Goal: Use online tool/utility: Utilize a website feature to perform a specific function

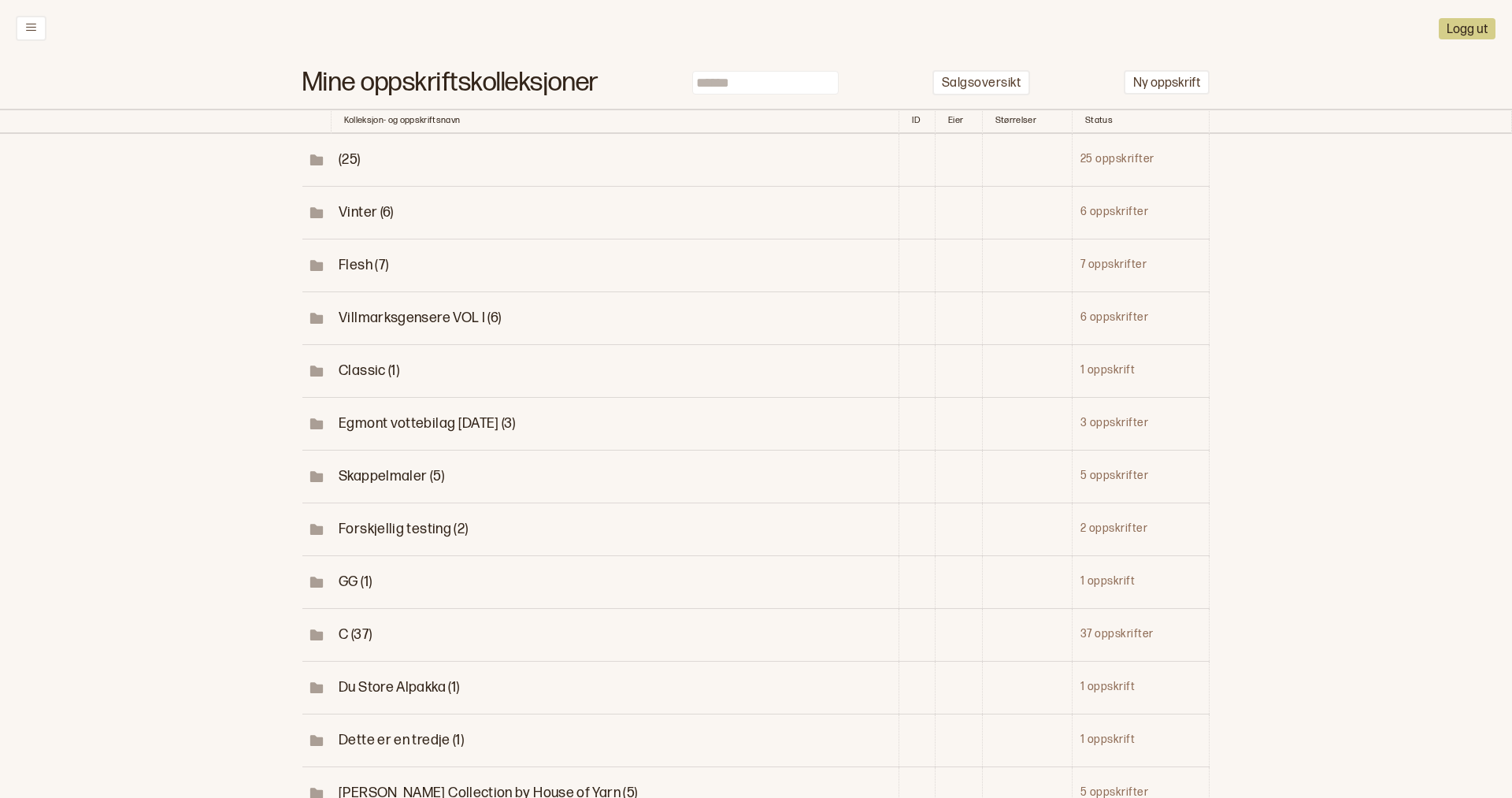
click at [366, 209] on span "Vinter (6)" at bounding box center [365, 212] width 55 height 17
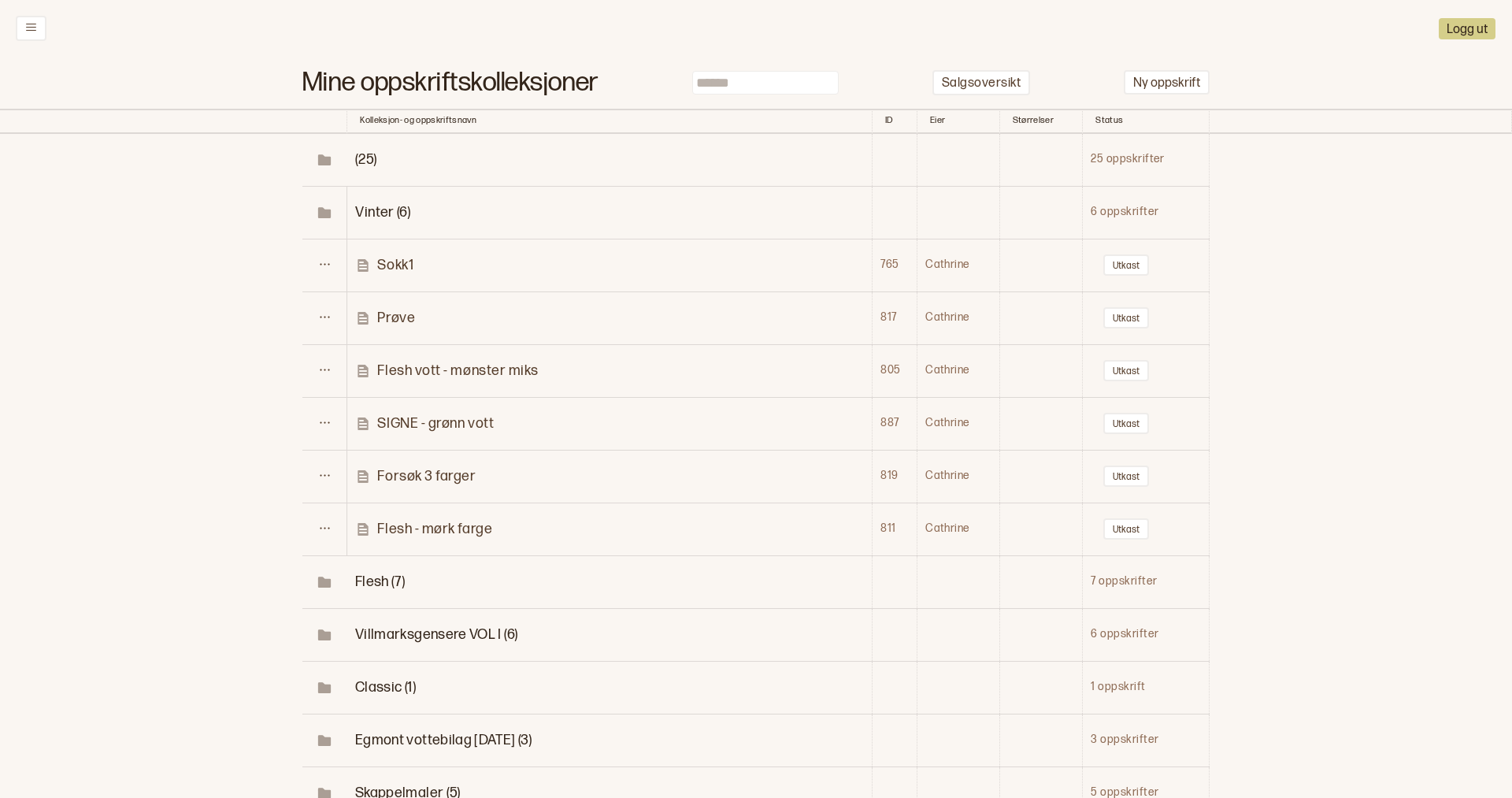
click at [393, 261] on p "Sokk1" at bounding box center [395, 265] width 36 height 18
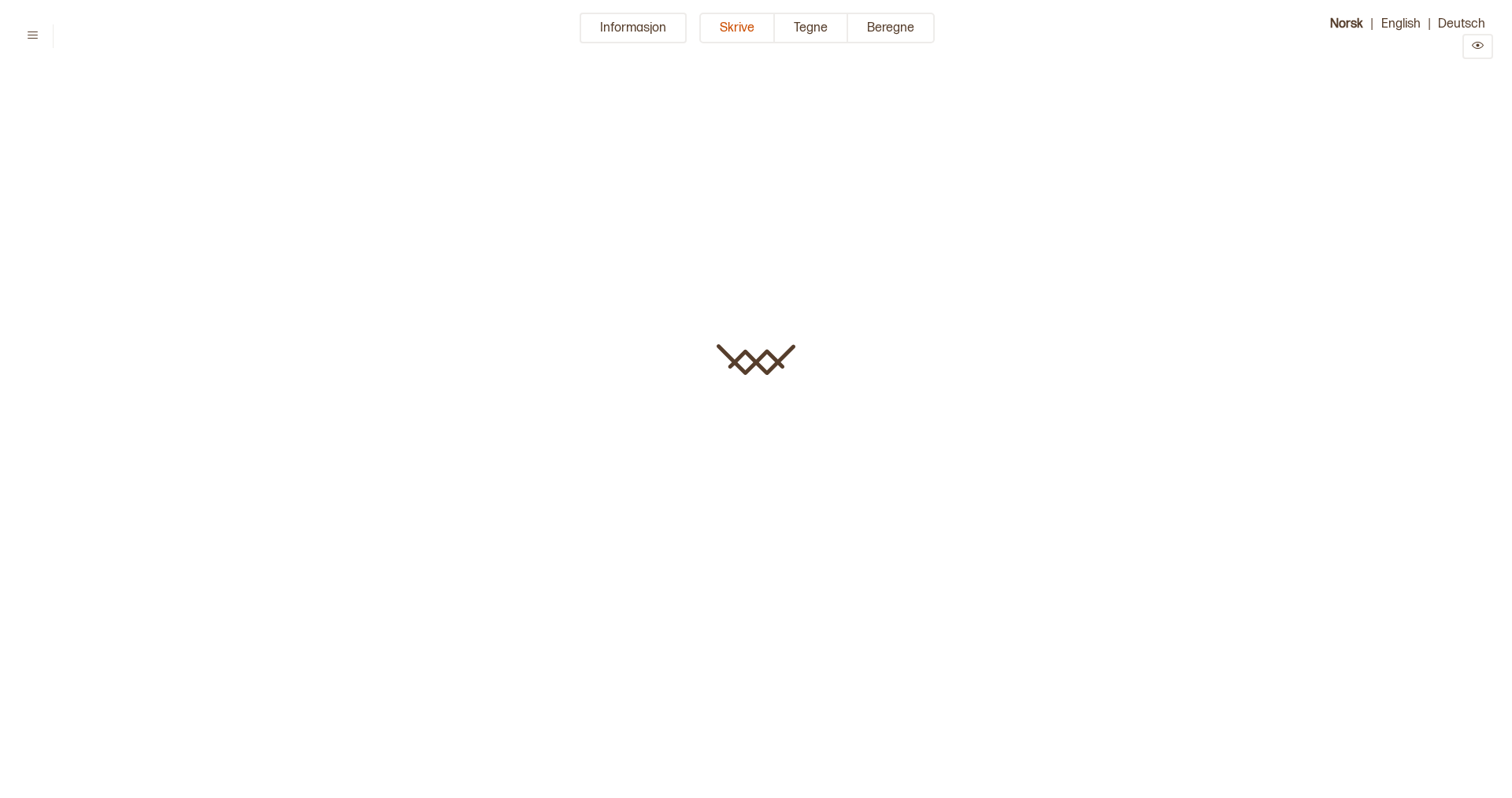
type input "*****"
type input "**********"
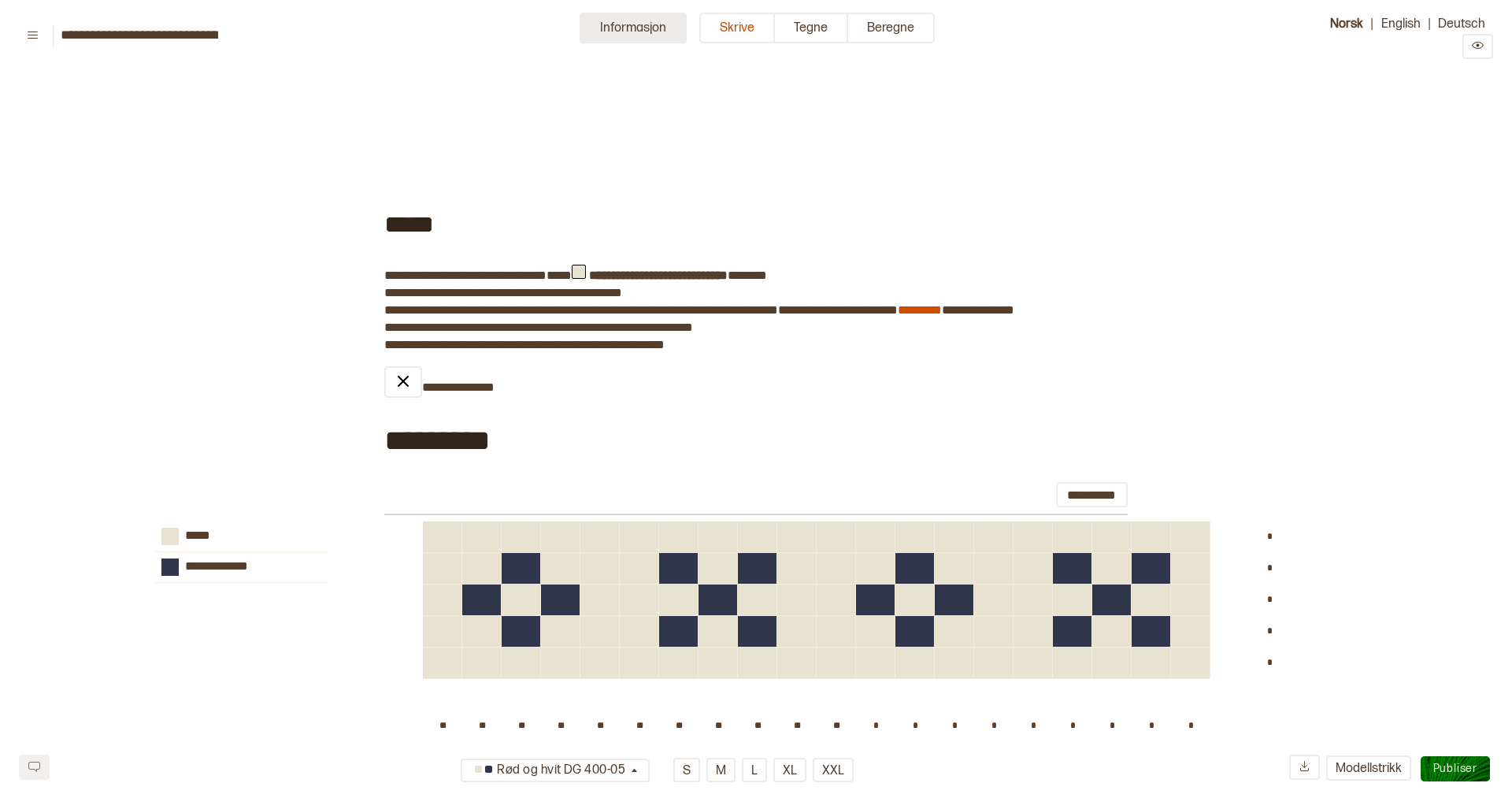
click at [636, 29] on button "Informasjon" at bounding box center [633, 28] width 107 height 30
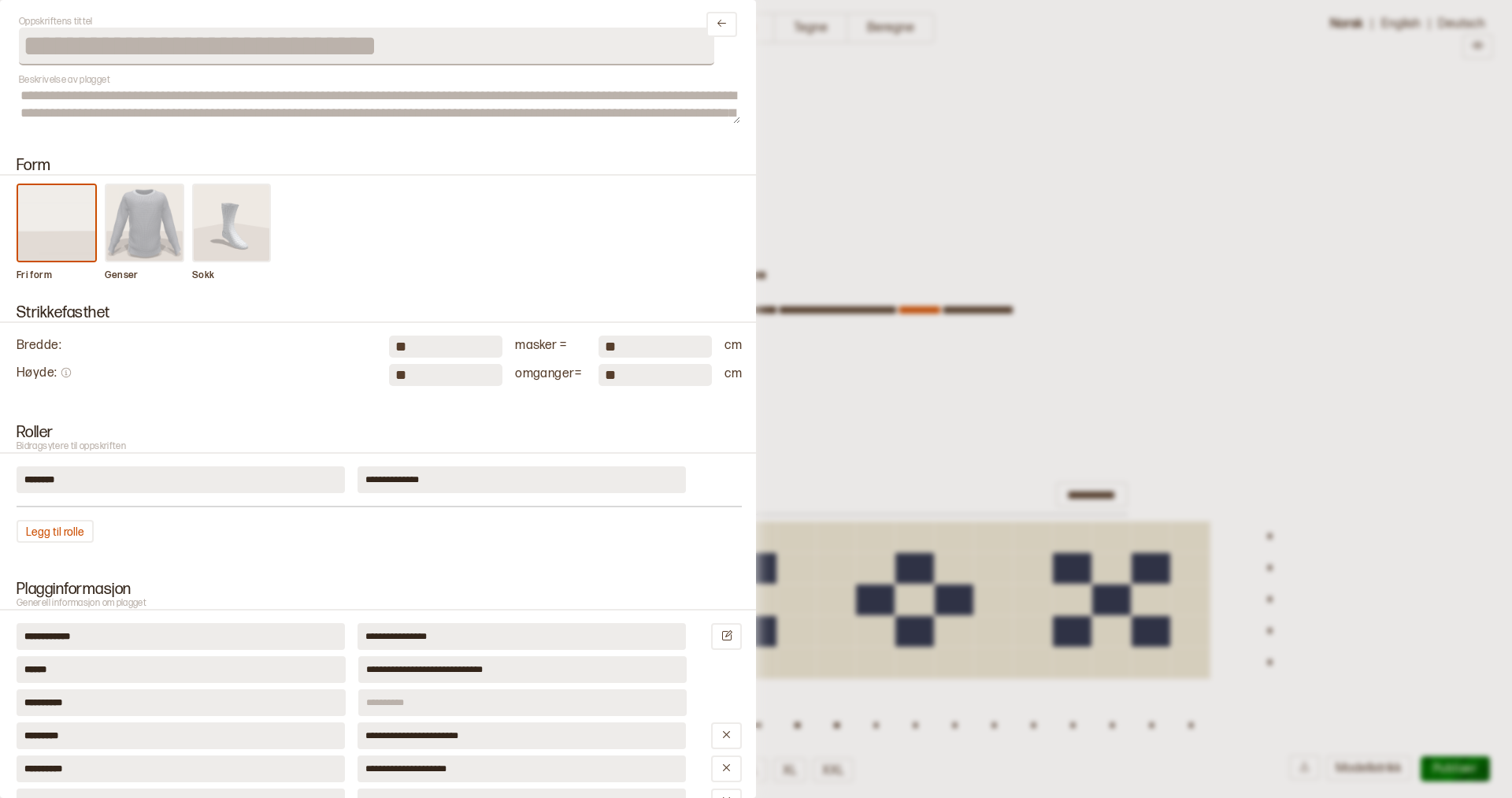
scroll to position [19, 0]
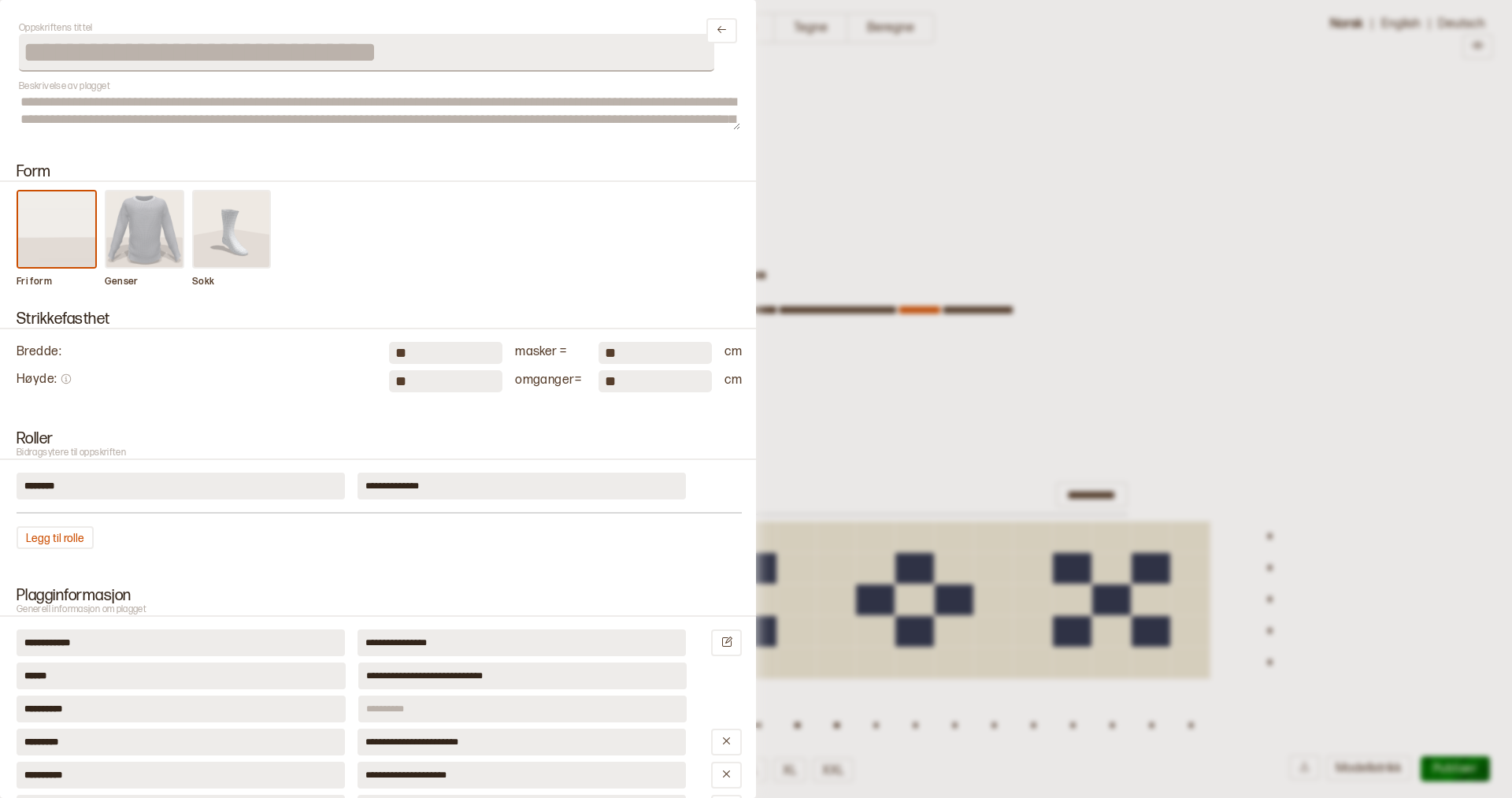
click at [127, 224] on img at bounding box center [145, 229] width 78 height 76
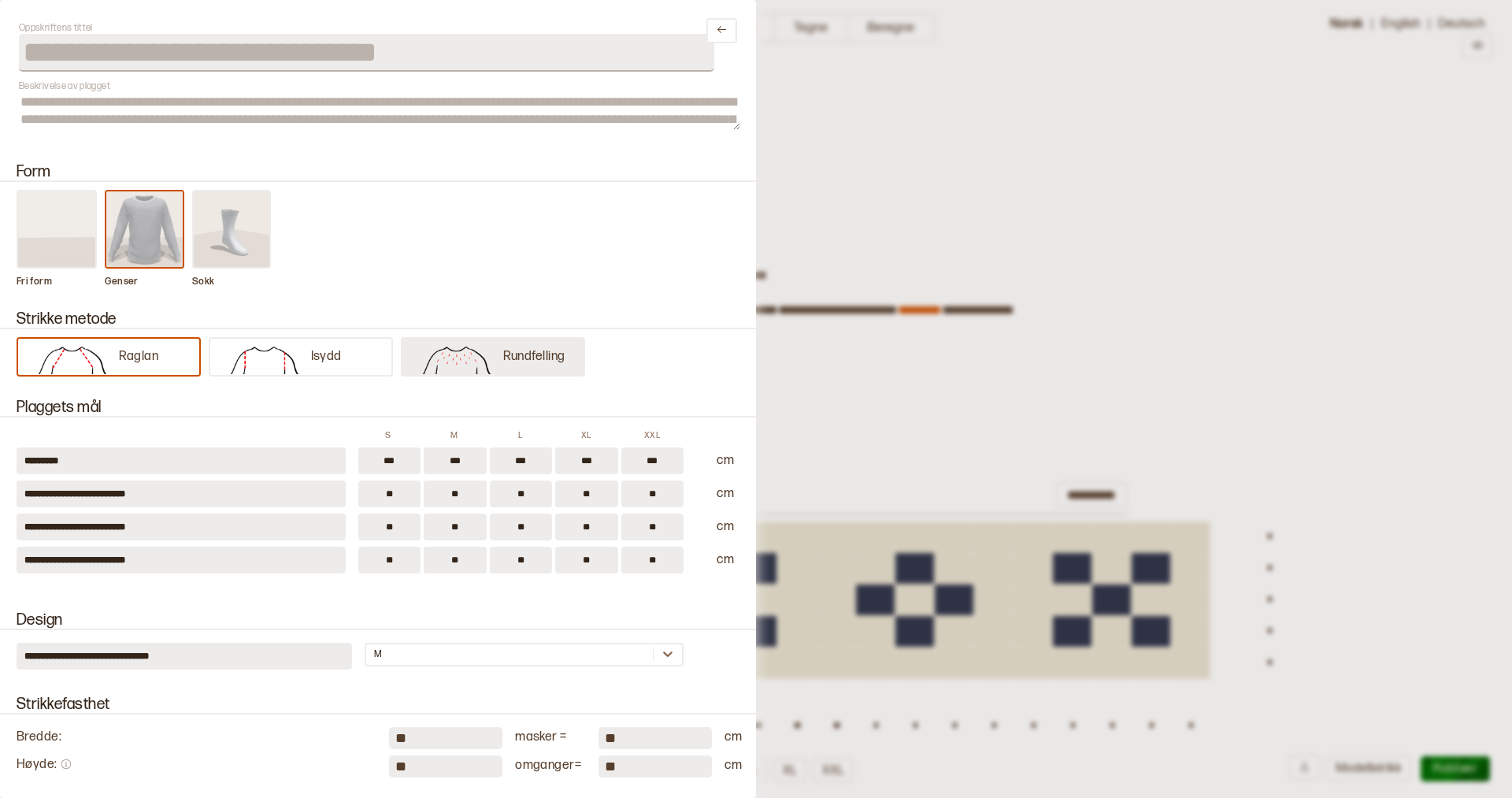
click at [514, 364] on p "Rundfelling" at bounding box center [534, 357] width 62 height 17
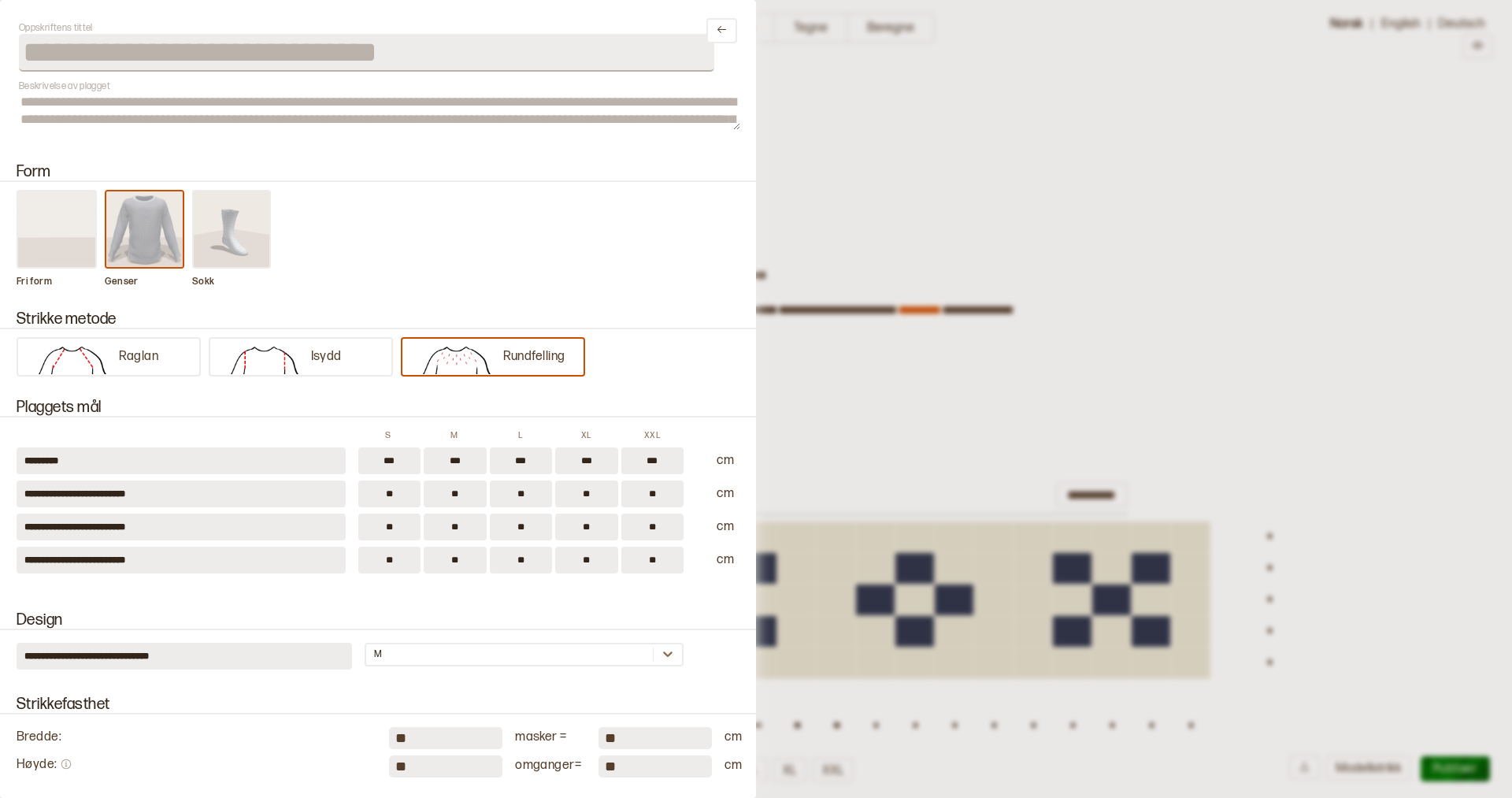
click at [1057, 179] on div at bounding box center [756, 399] width 1512 height 798
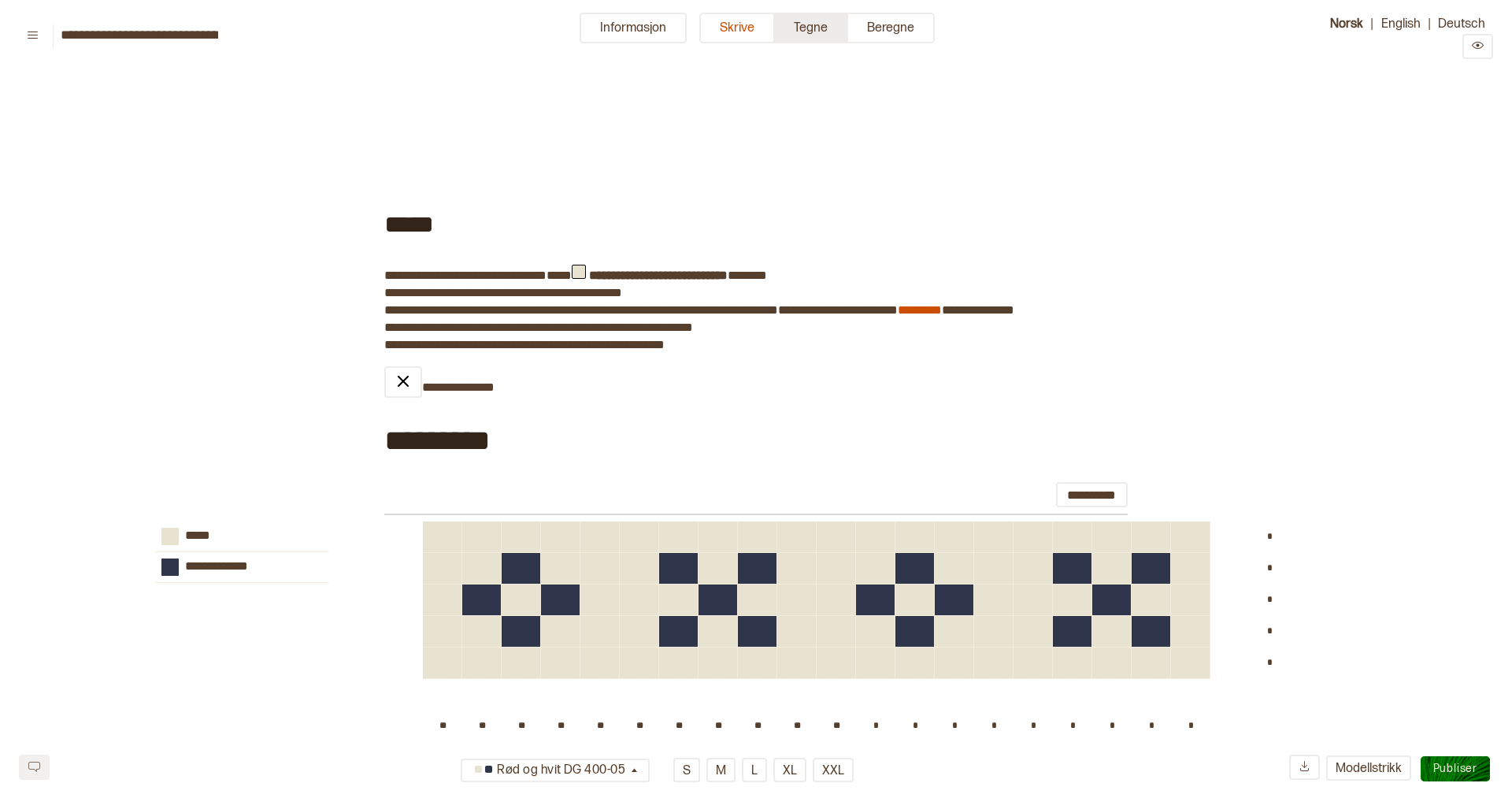
click at [812, 28] on button "Tegne" at bounding box center [812, 28] width 74 height 30
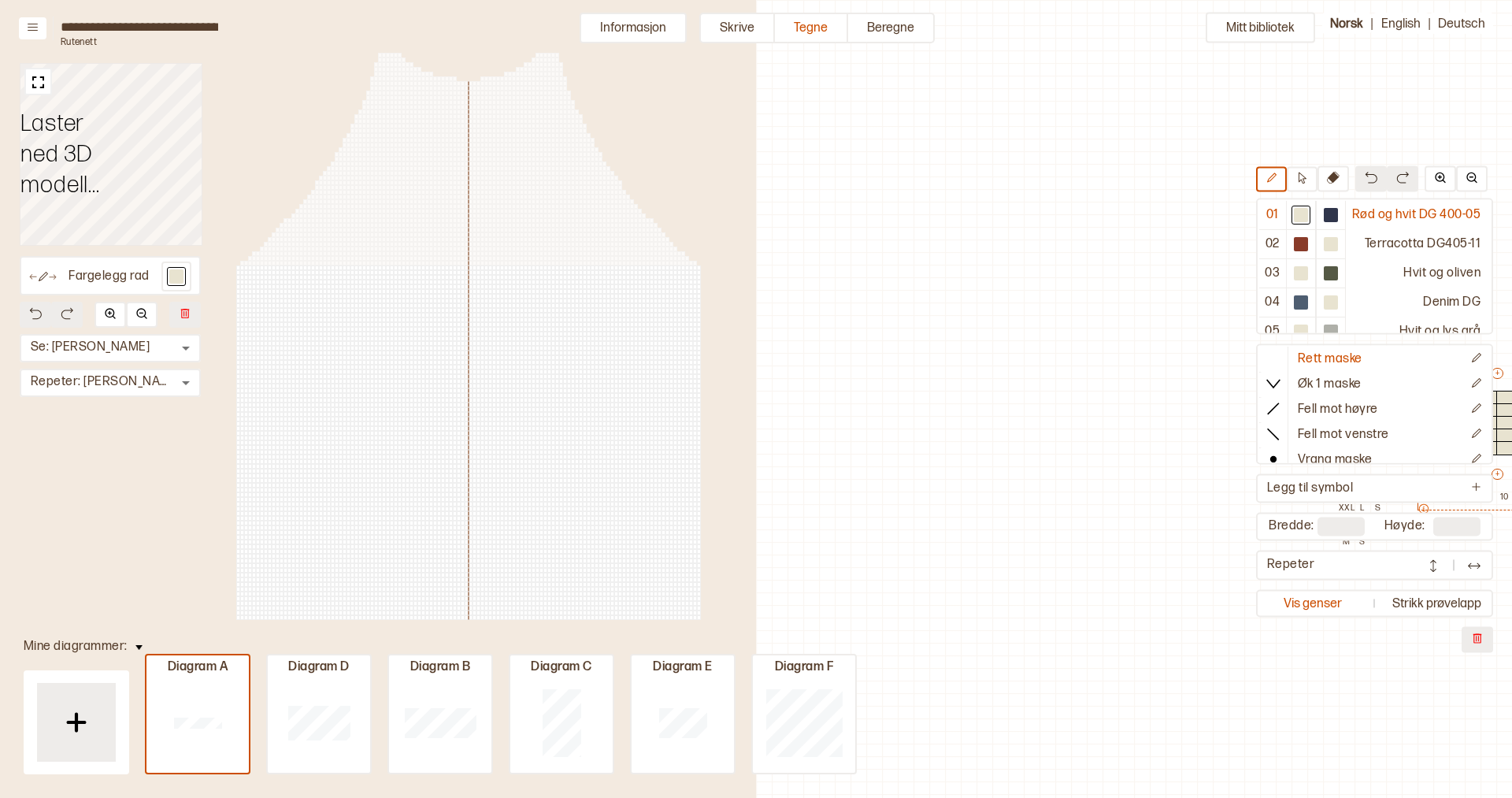
scroll to position [36, 583]
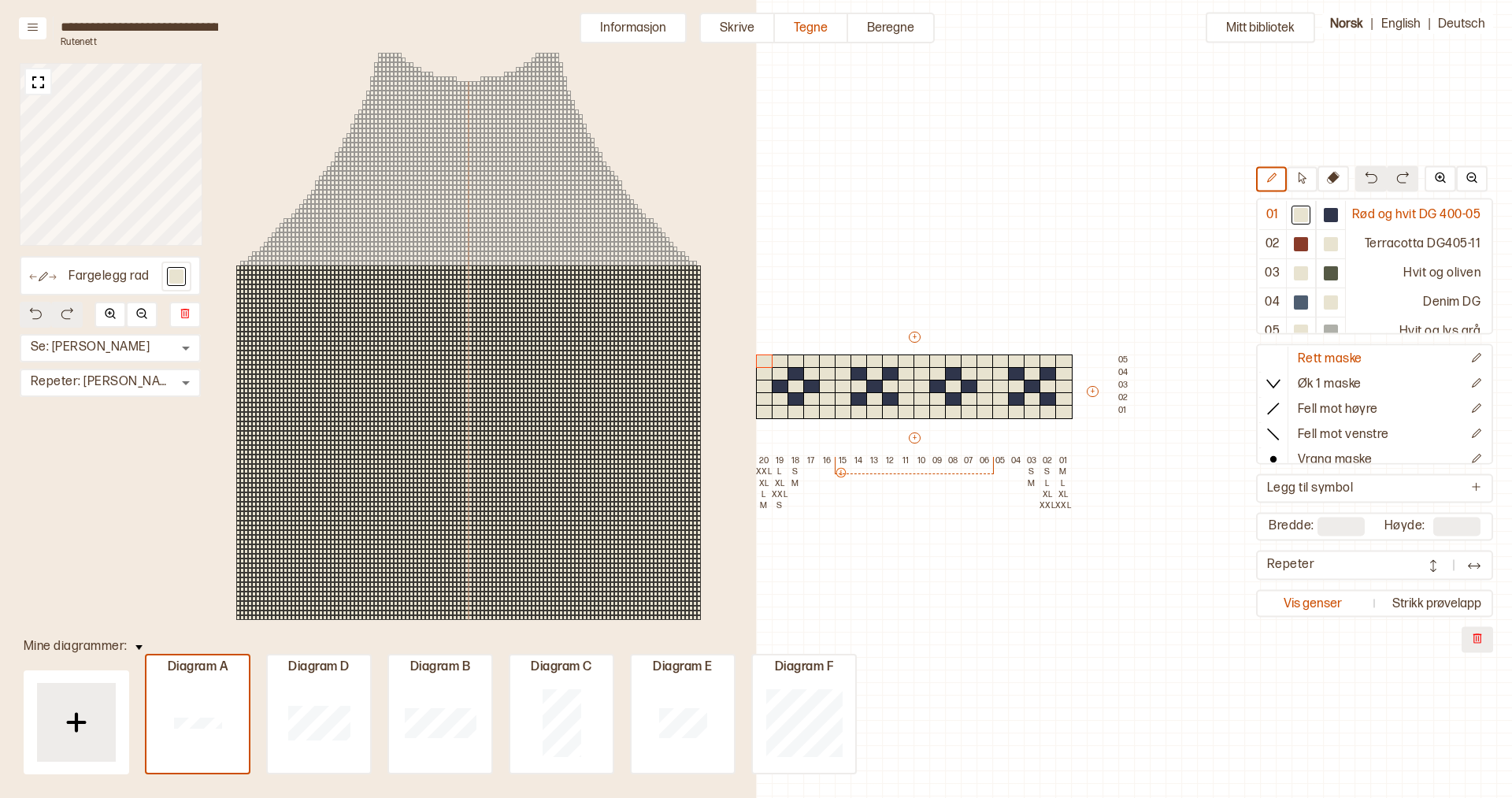
click at [265, 773] on div "Diagram A Diagram D Diagram B Diagram C Diagram E Diagram F" at bounding box center [501, 727] width 712 height 94
type input "**"
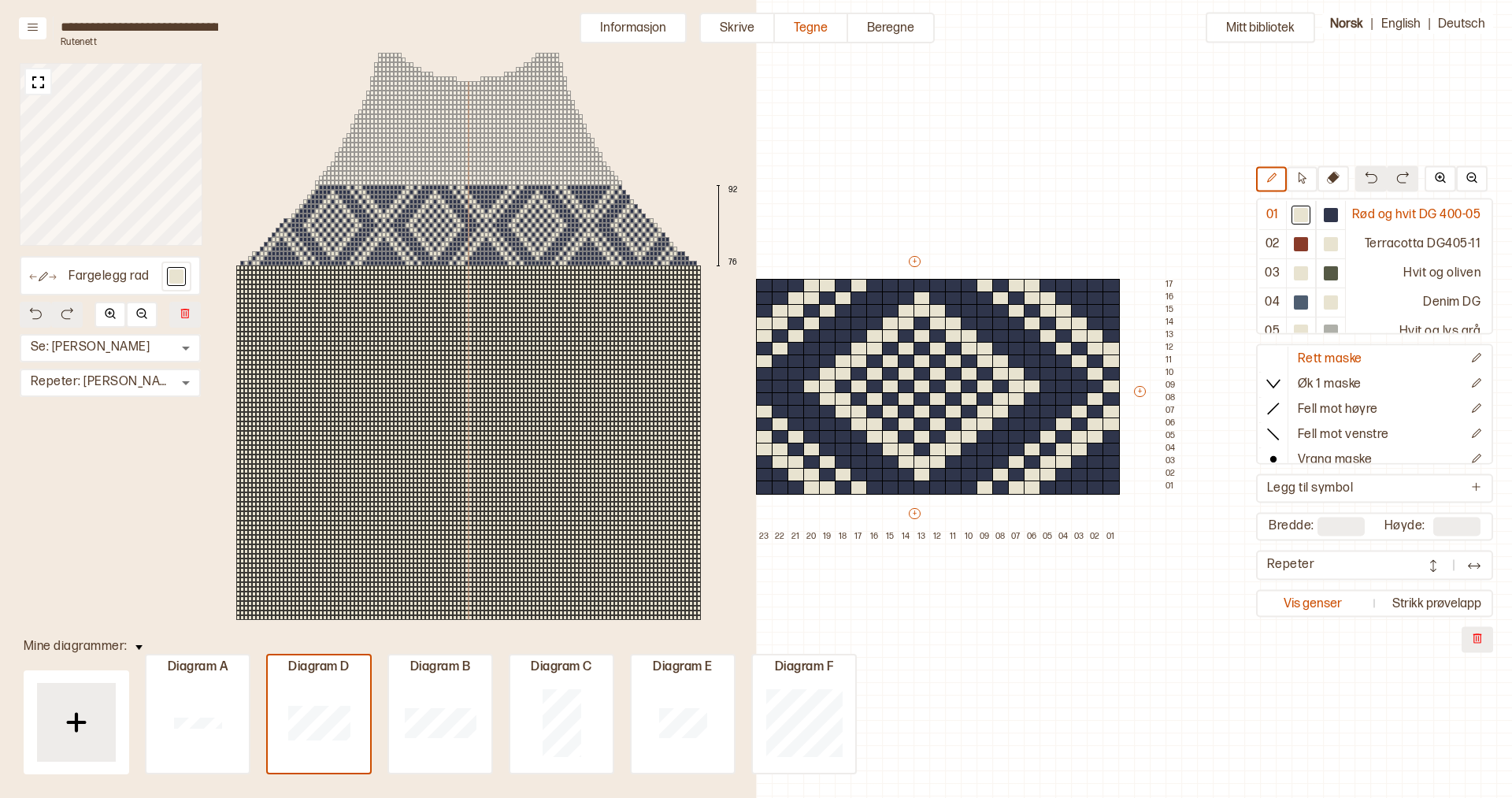
click at [432, 223] on div at bounding box center [431, 225] width 4 height 5
click at [1338, 241] on div at bounding box center [1330, 245] width 14 height 14
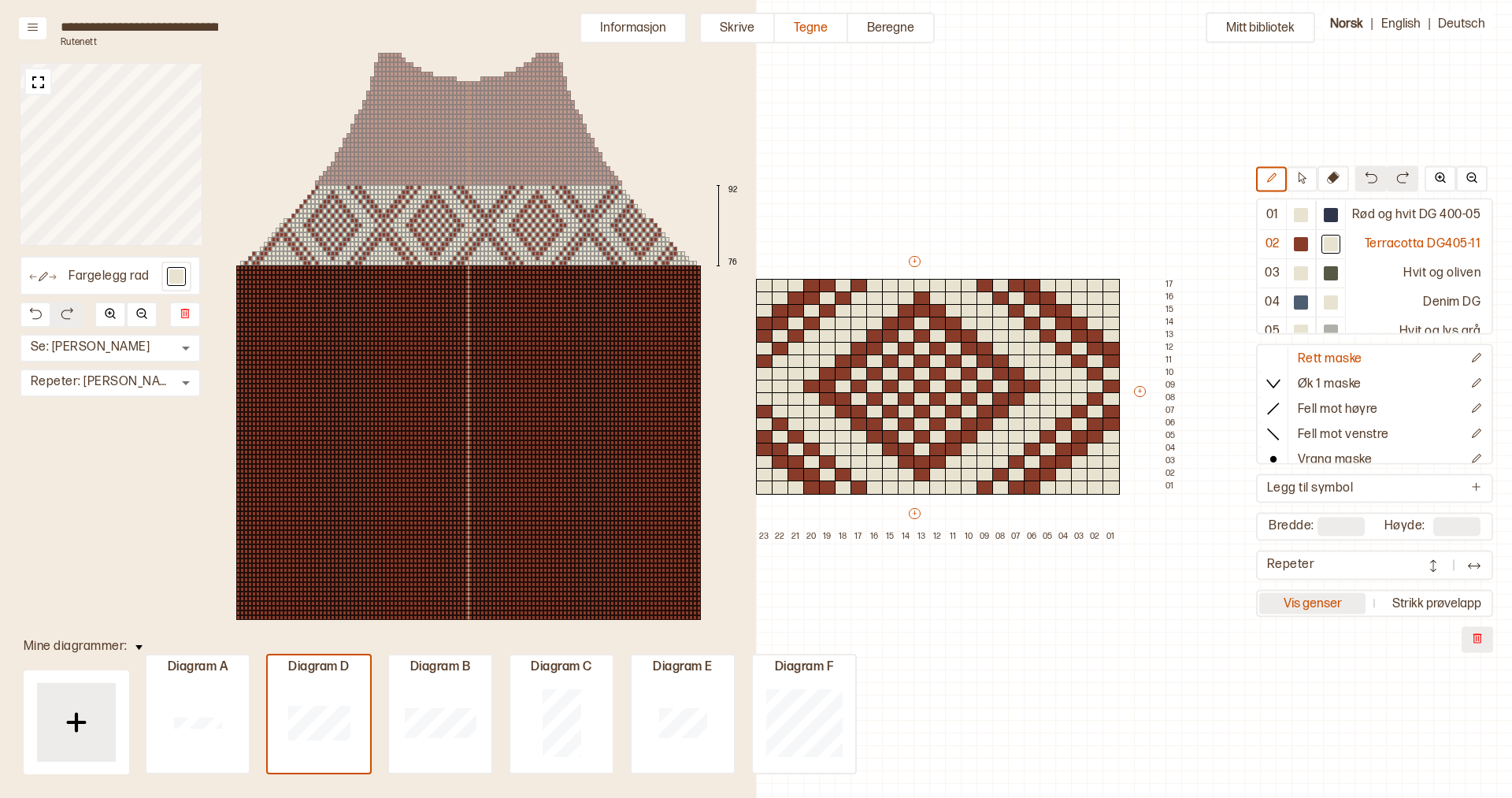
click at [1322, 612] on button "Vis genser" at bounding box center [1313, 603] width 107 height 22
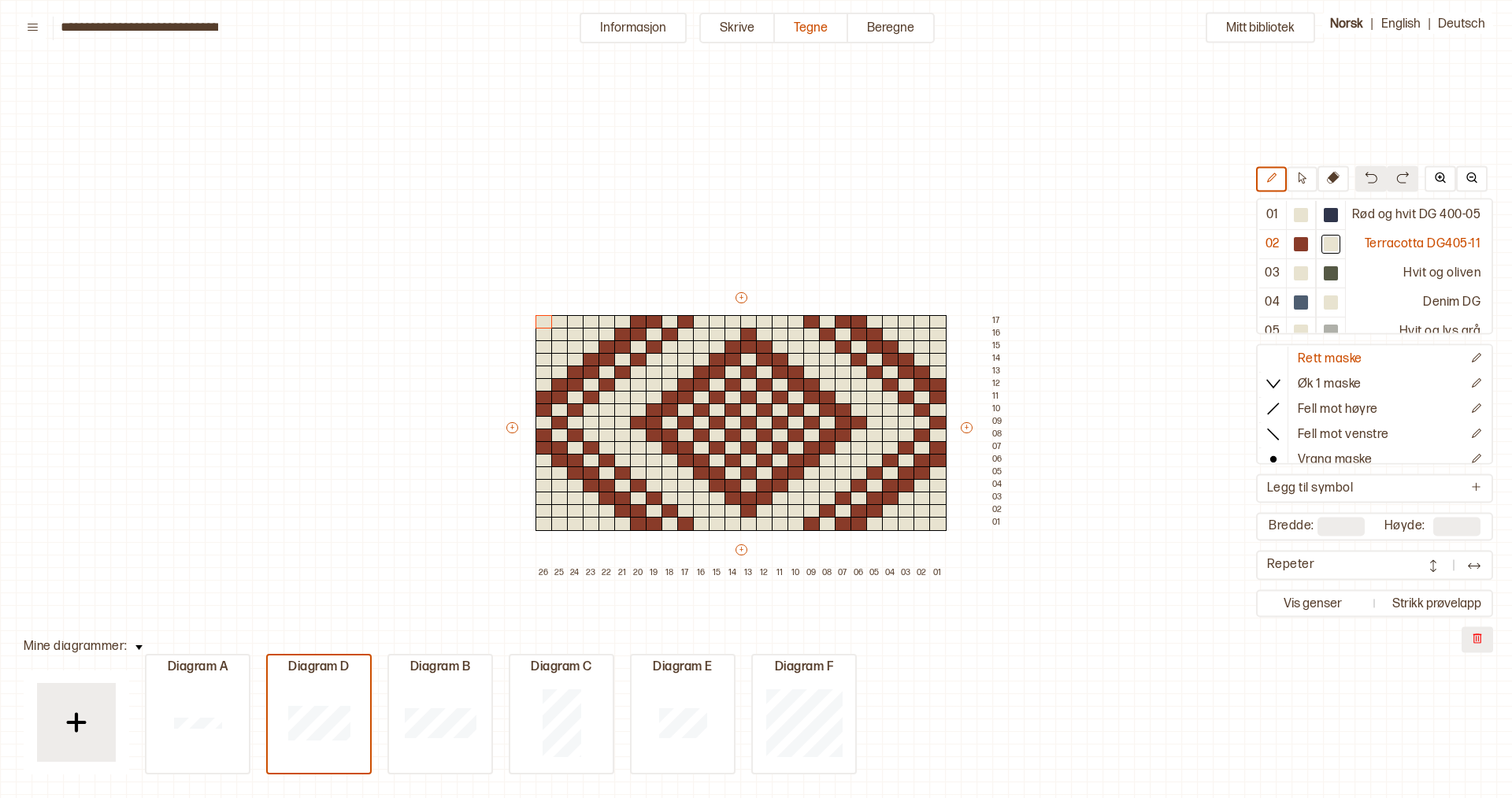
scroll to position [36, 0]
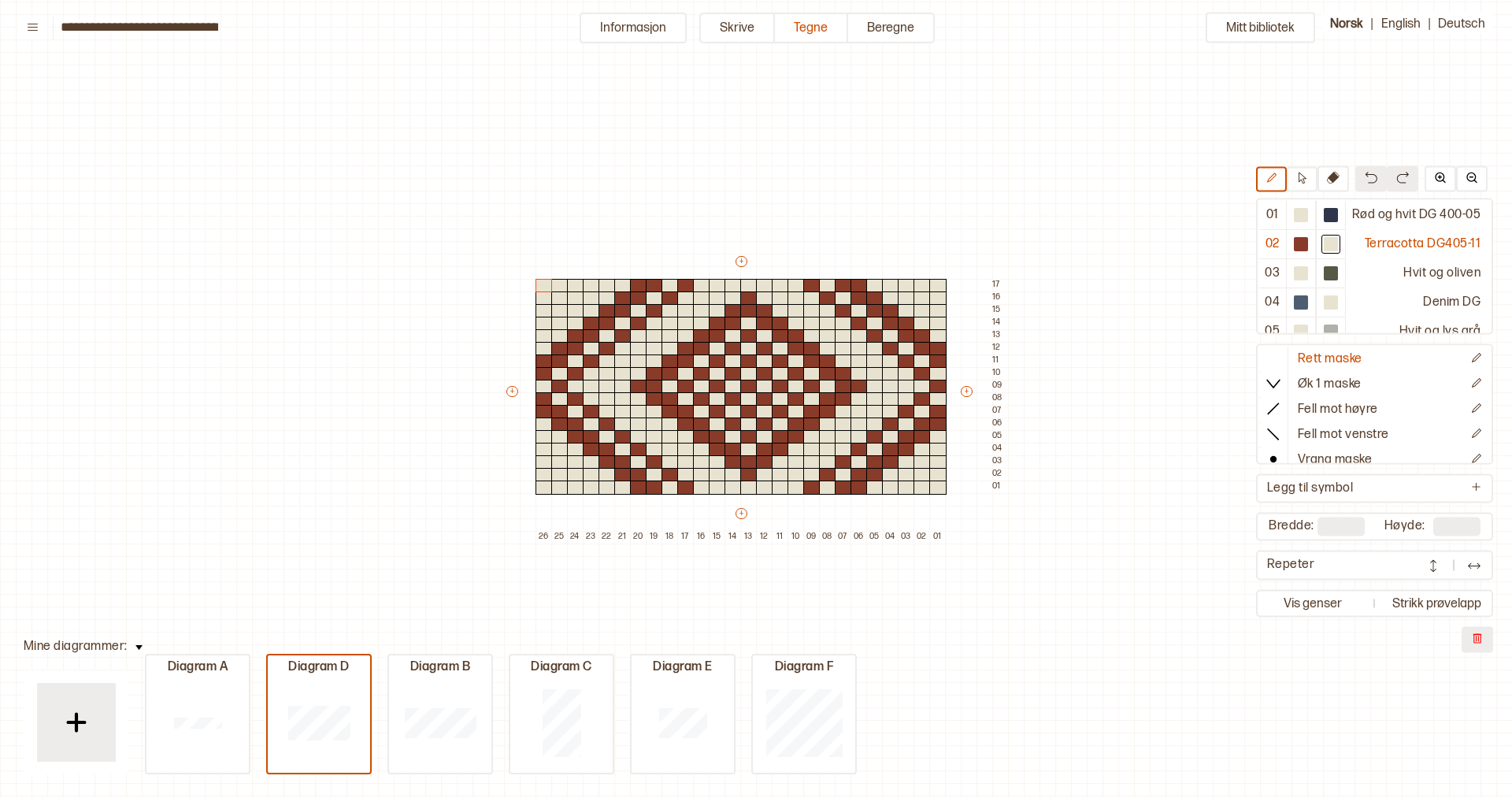
click at [1322, 612] on button "Vis genser" at bounding box center [1313, 603] width 107 height 22
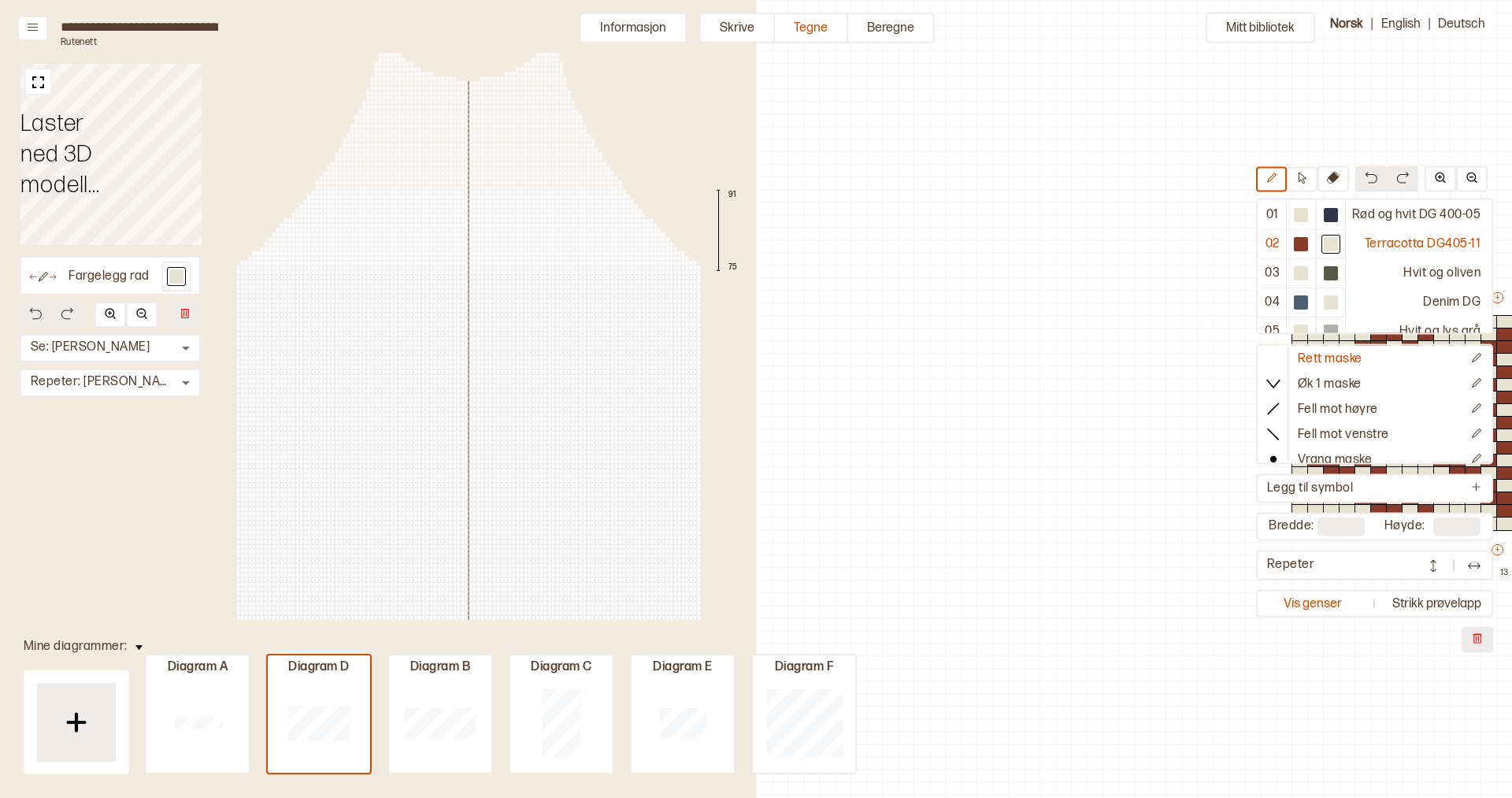
scroll to position [36, 630]
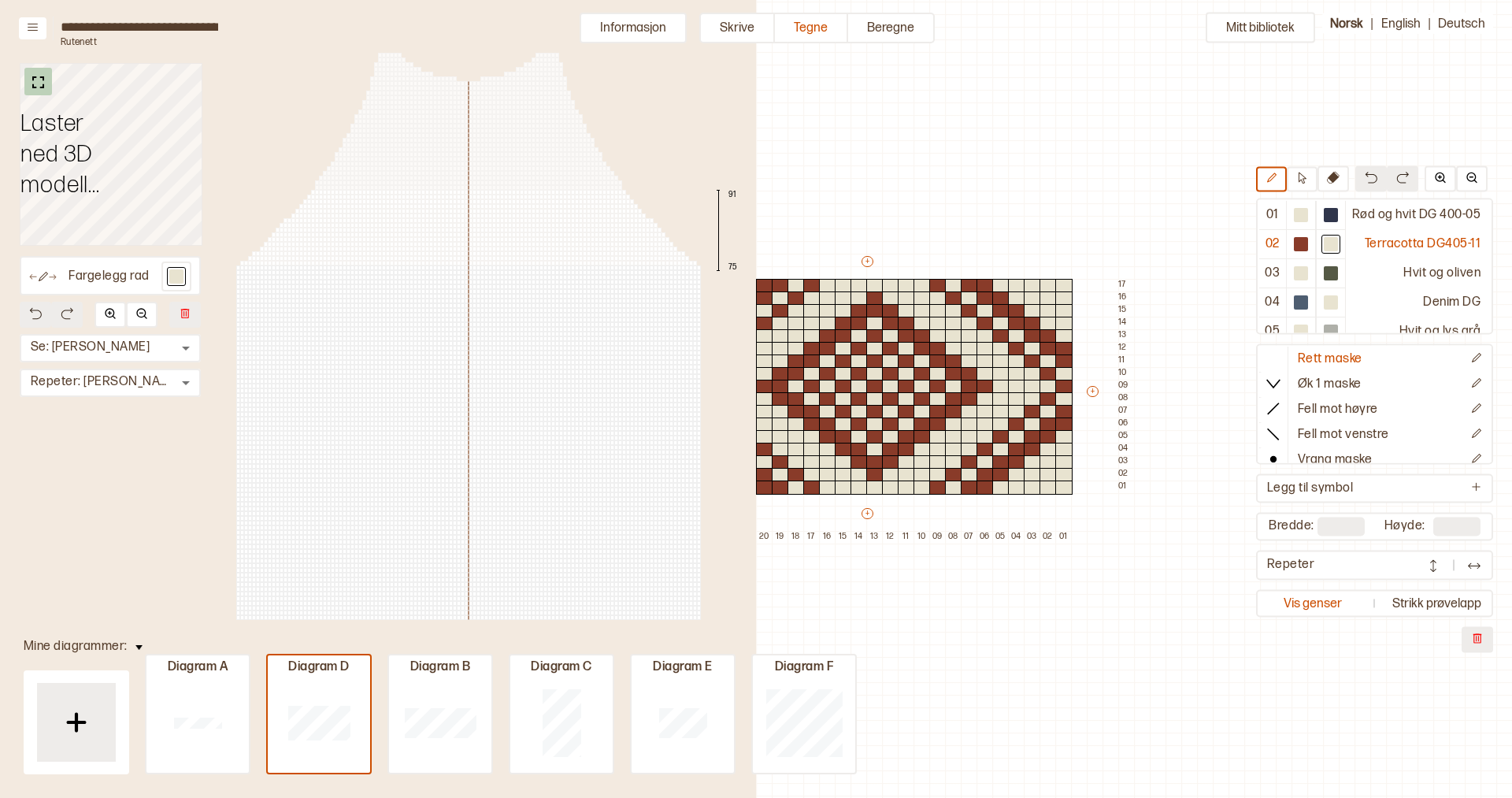
click at [35, 77] on img at bounding box center [38, 82] width 20 height 20
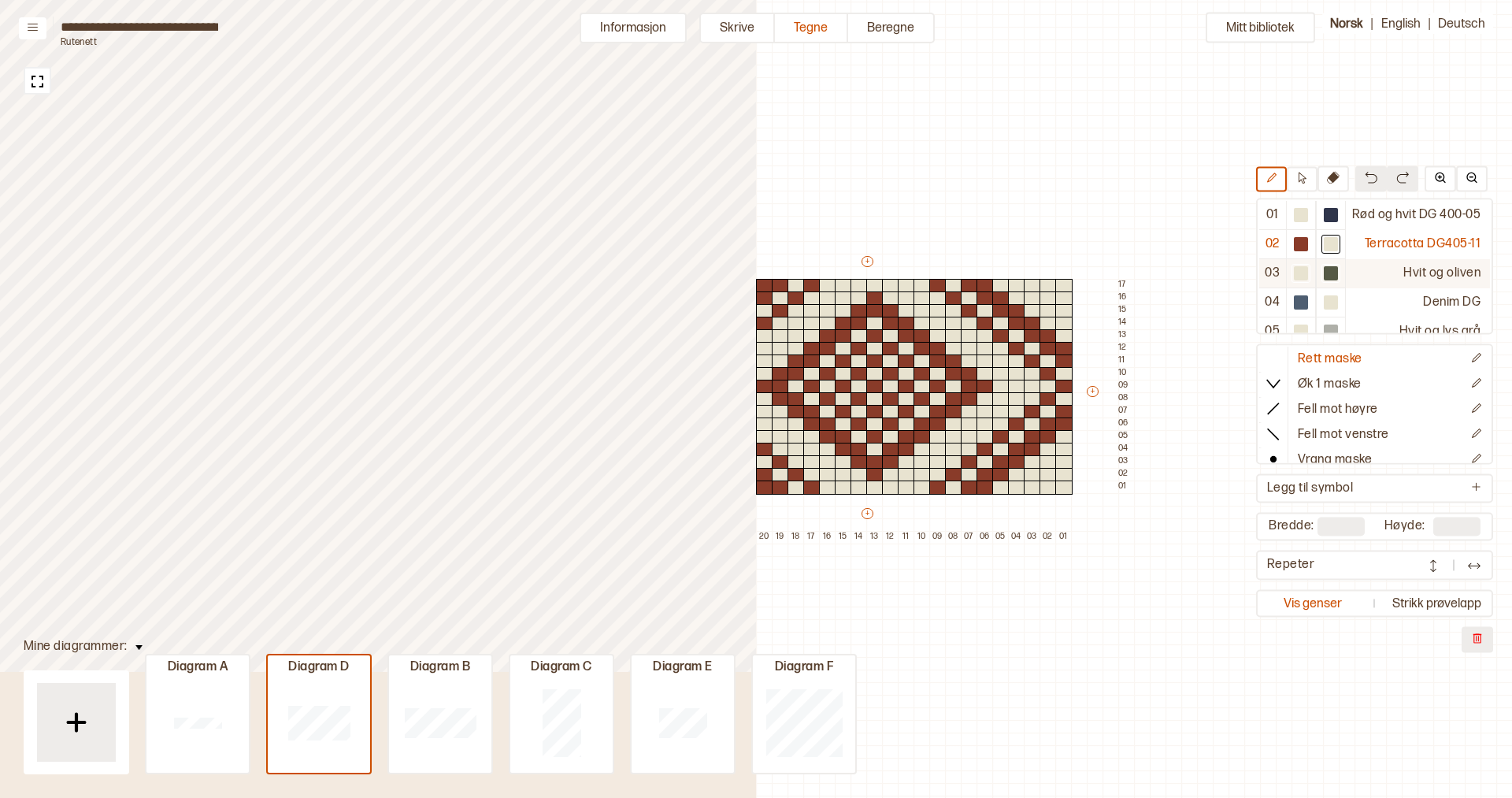
click at [1337, 269] on div at bounding box center [1330, 274] width 14 height 14
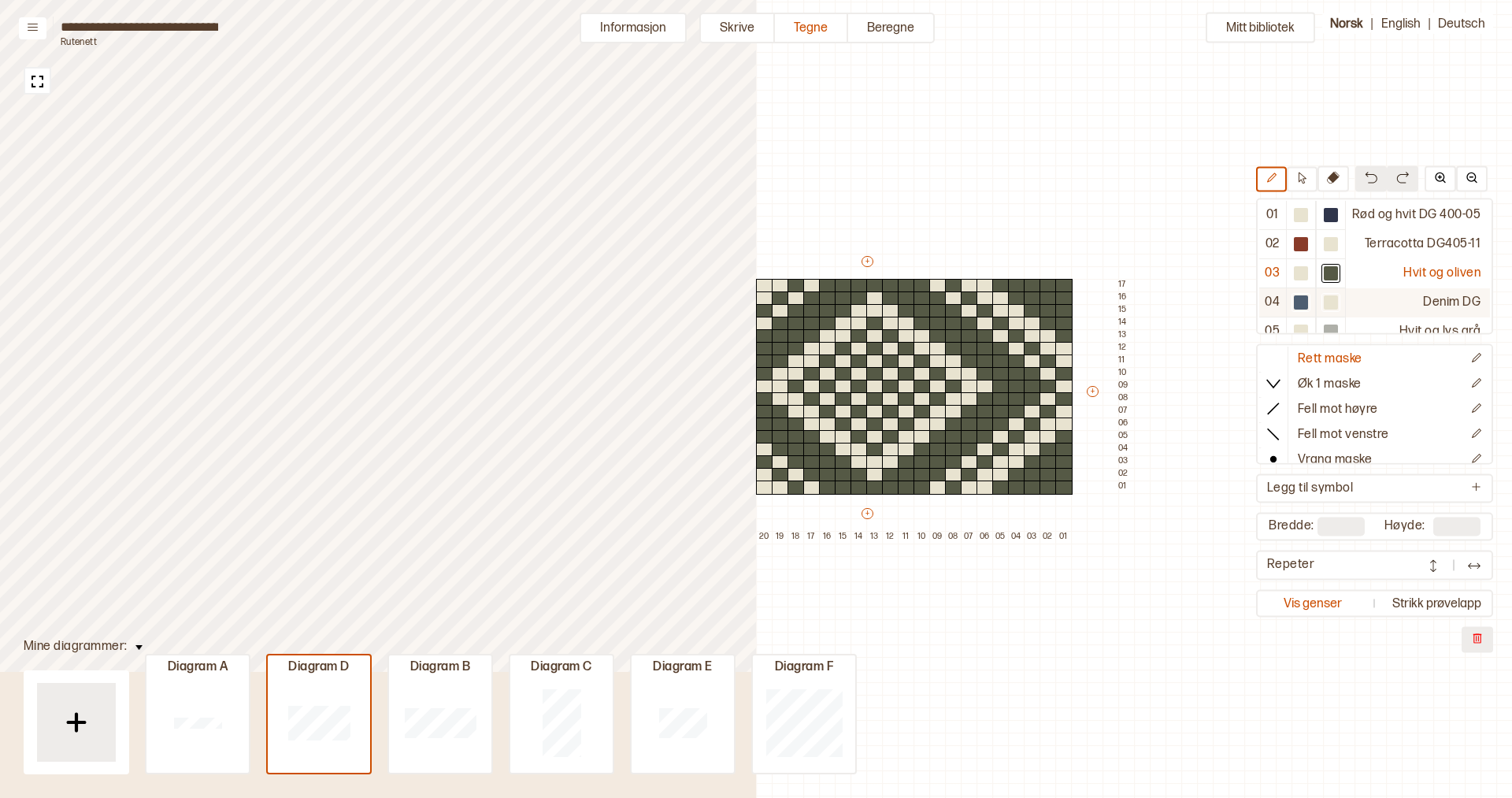
click at [1335, 297] on div at bounding box center [1330, 303] width 14 height 14
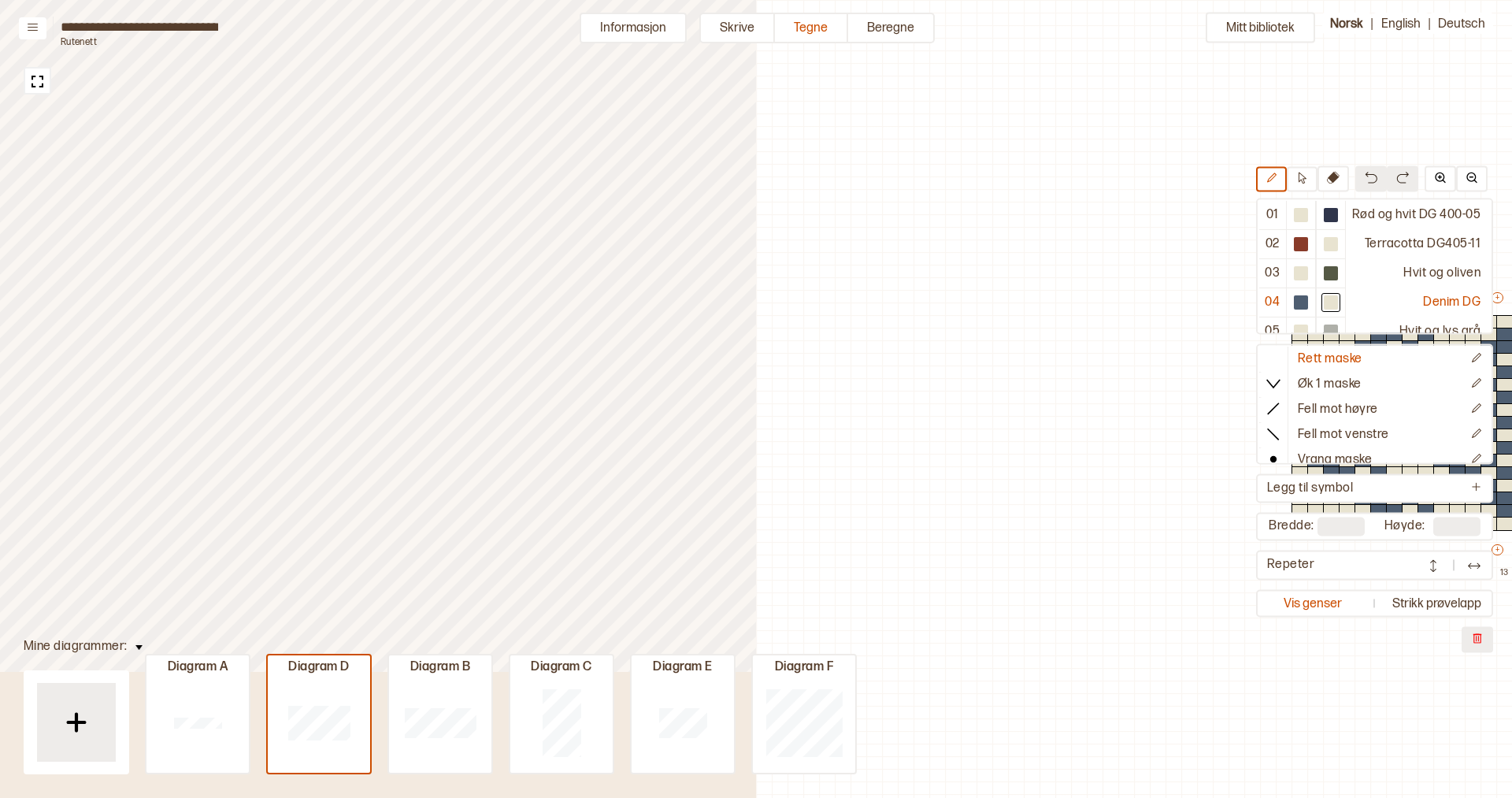
scroll to position [36, 630]
